Goal: Find specific page/section: Find specific page/section

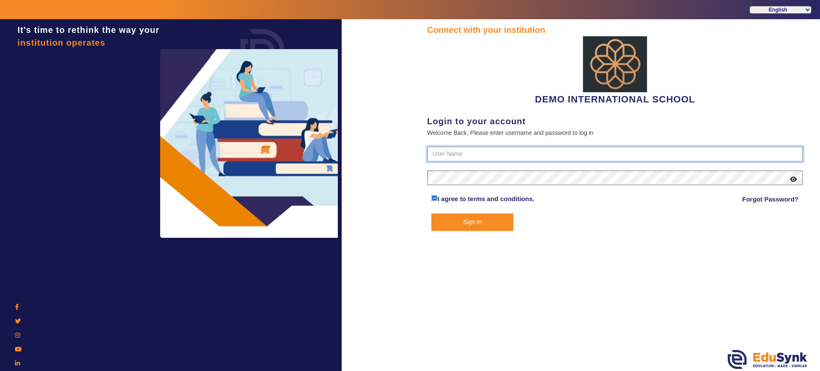
type input "2143224344"
click at [435, 217] on button "Sign In" at bounding box center [472, 222] width 82 height 18
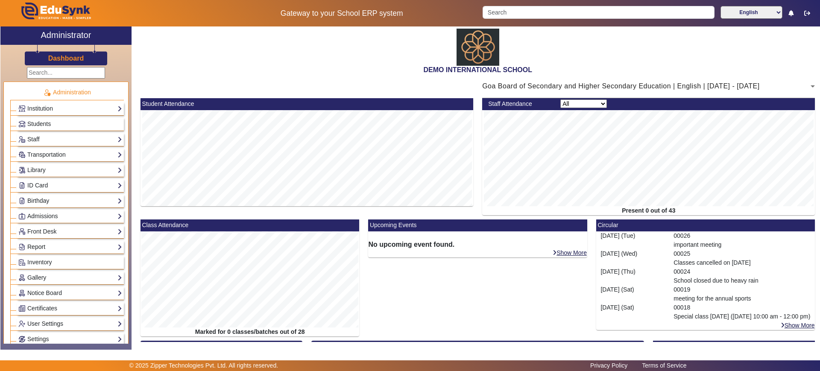
click at [32, 247] on link "Report" at bounding box center [70, 247] width 104 height 10
click at [33, 255] on link "Import History" at bounding box center [41, 258] width 37 height 7
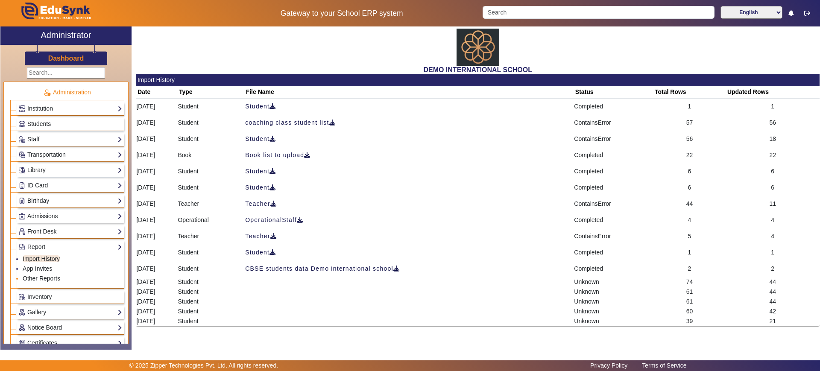
click at [48, 278] on link "Other Reports" at bounding box center [42, 278] width 38 height 7
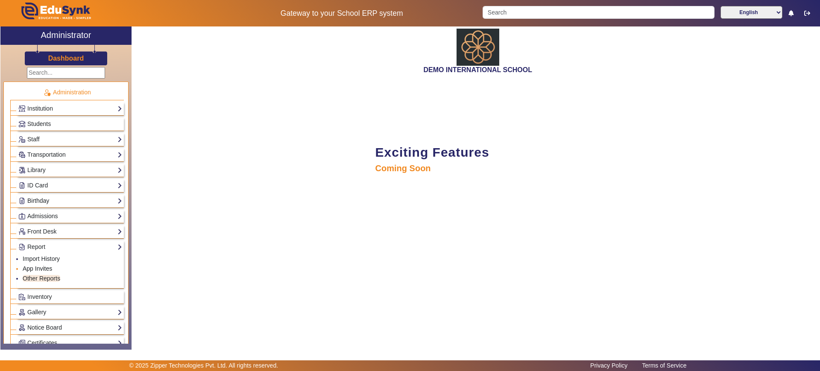
click at [47, 267] on link "App Invites" at bounding box center [37, 268] width 29 height 7
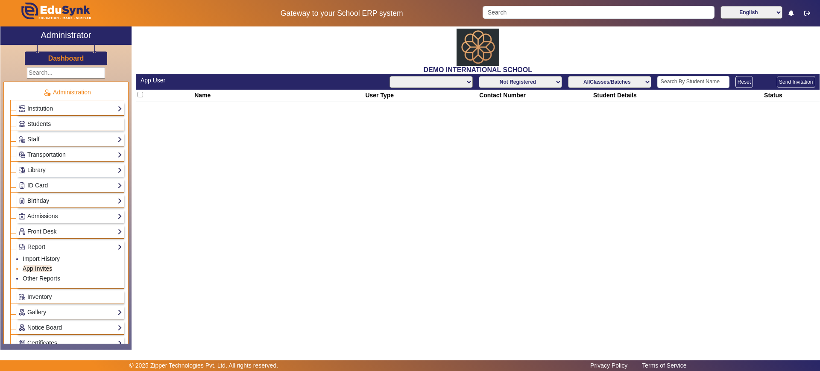
select select "All"
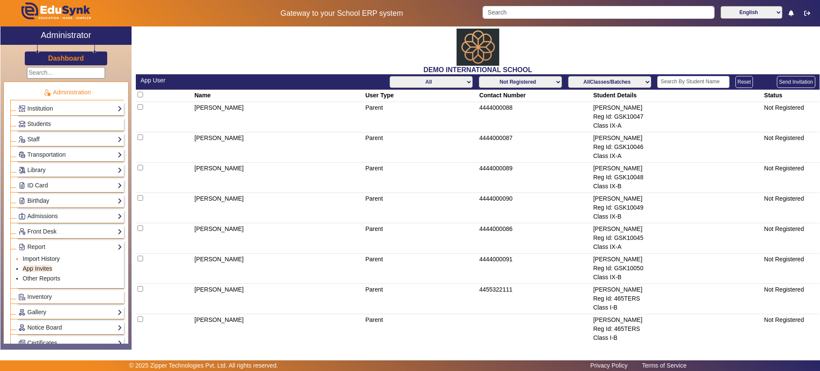
click at [52, 257] on link "Import History" at bounding box center [41, 258] width 37 height 7
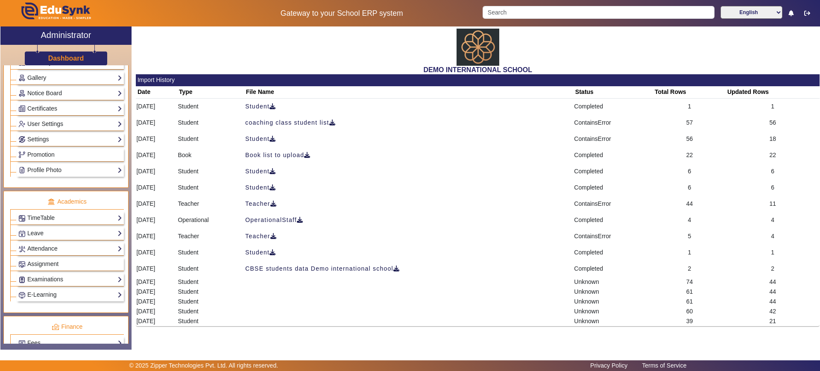
scroll to position [236, 0]
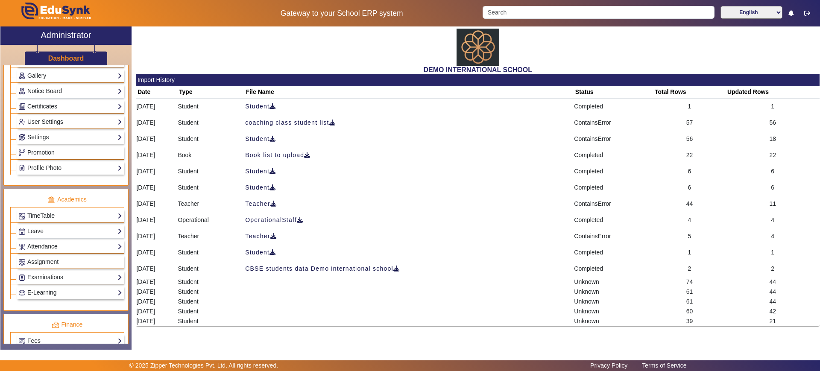
click at [46, 244] on link "Attendance" at bounding box center [70, 247] width 104 height 10
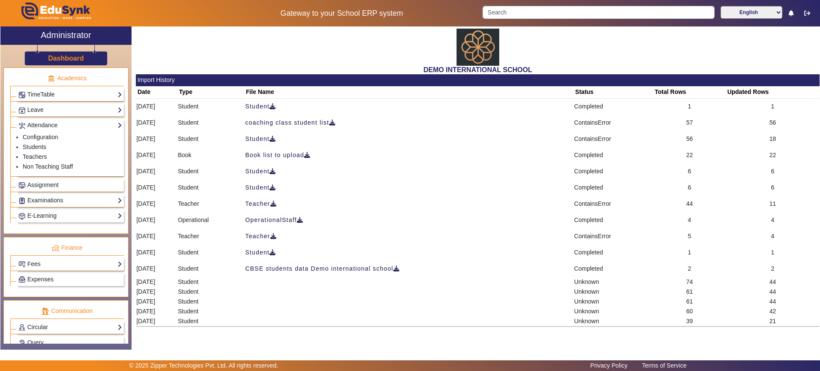
scroll to position [334, 0]
